Goal: Navigation & Orientation: Find specific page/section

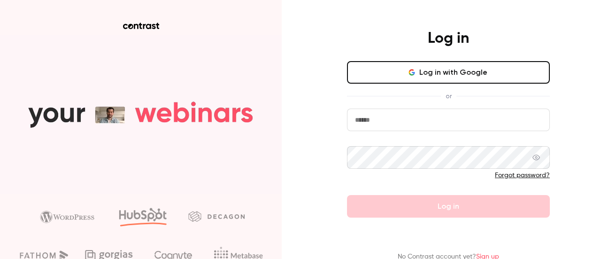
click at [396, 66] on button "Log in with Google" at bounding box center [448, 72] width 203 height 23
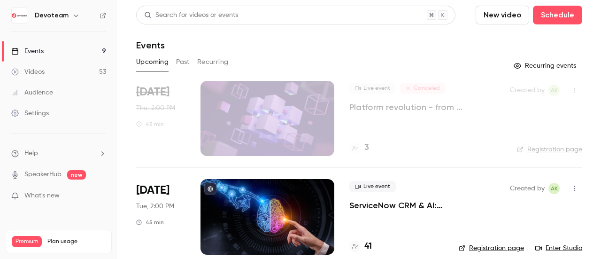
click at [184, 62] on button "Past" at bounding box center [183, 61] width 14 height 15
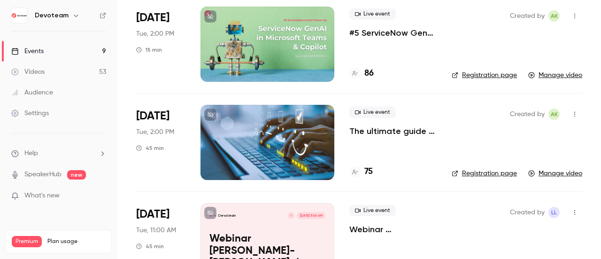
scroll to position [838, 0]
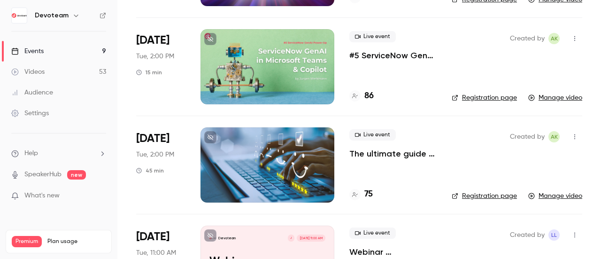
click at [254, 143] on div at bounding box center [267, 164] width 134 height 75
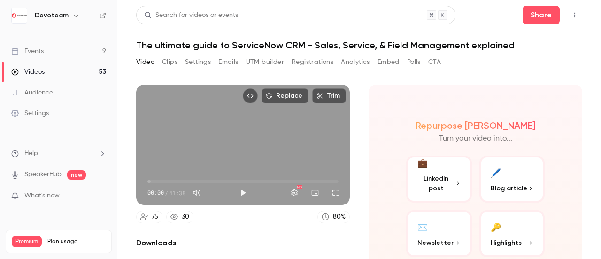
click at [220, 64] on button "Emails" at bounding box center [228, 61] width 20 height 15
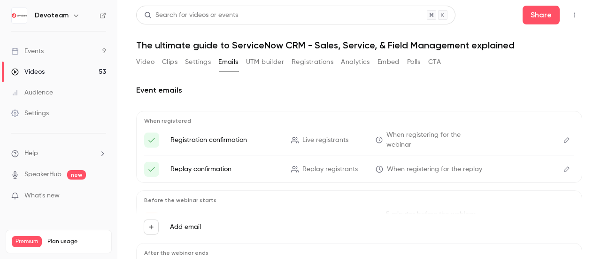
click at [165, 59] on button "Clips" at bounding box center [169, 61] width 15 height 15
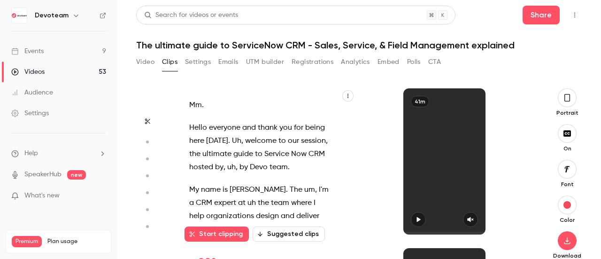
click at [196, 64] on button "Settings" at bounding box center [198, 61] width 26 height 15
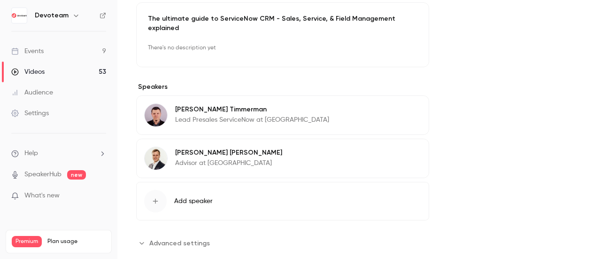
scroll to position [290, 0]
